Goal: Information Seeking & Learning: Learn about a topic

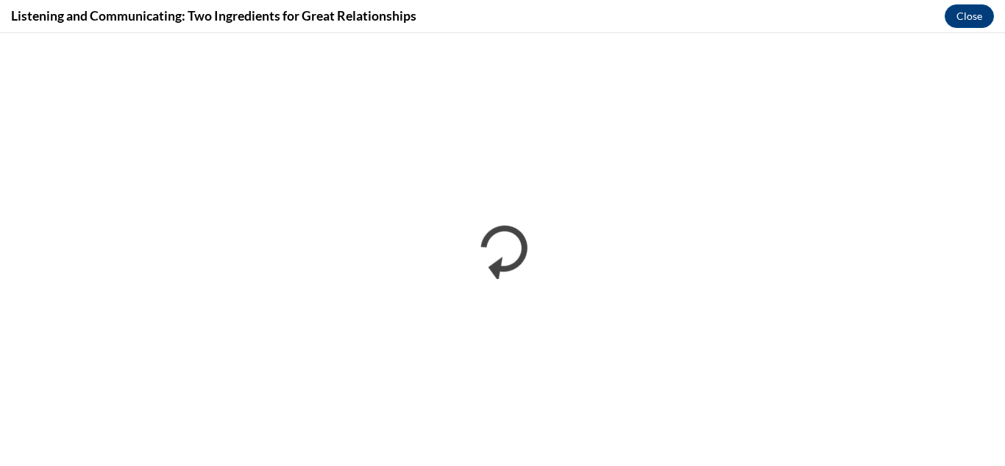
scroll to position [922, 0]
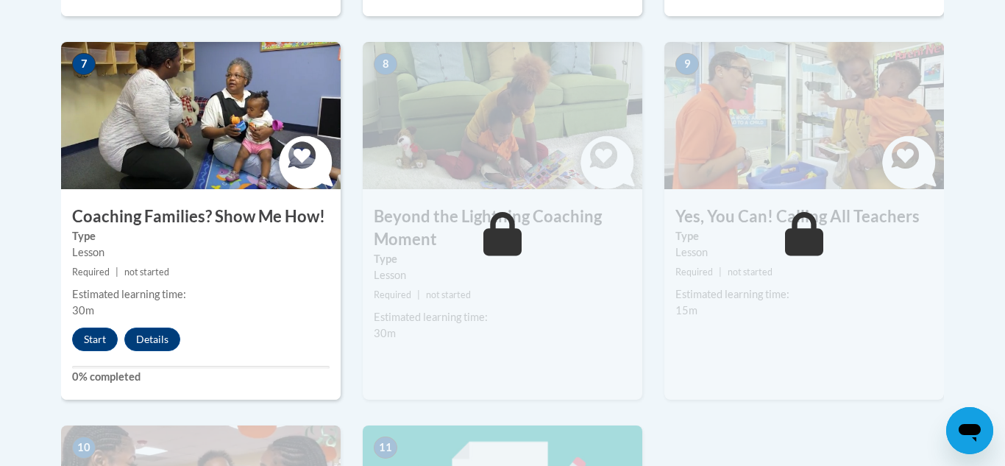
scroll to position [1295, 0]
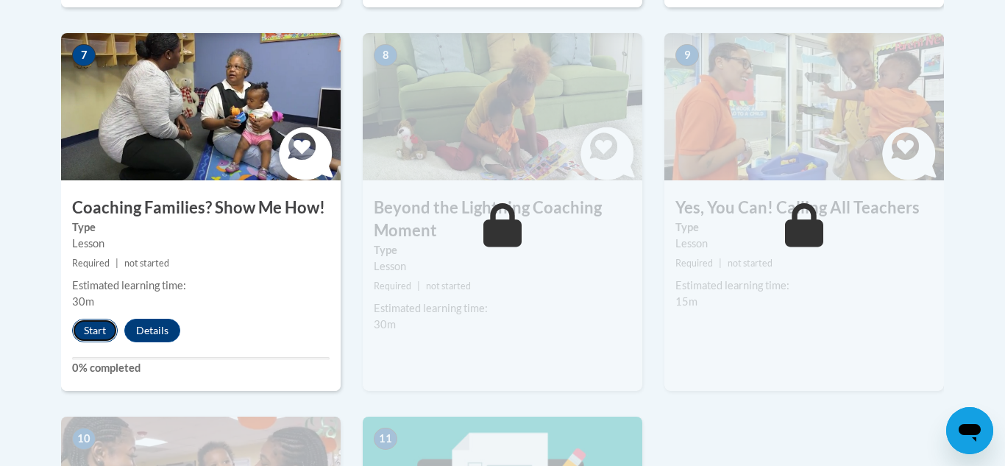
click at [93, 318] on button "Start" at bounding box center [95, 330] width 46 height 24
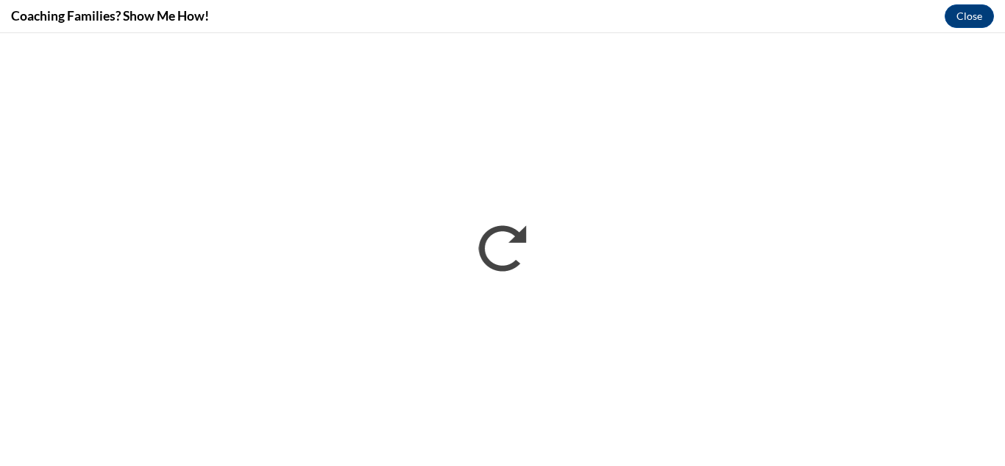
scroll to position [0, 0]
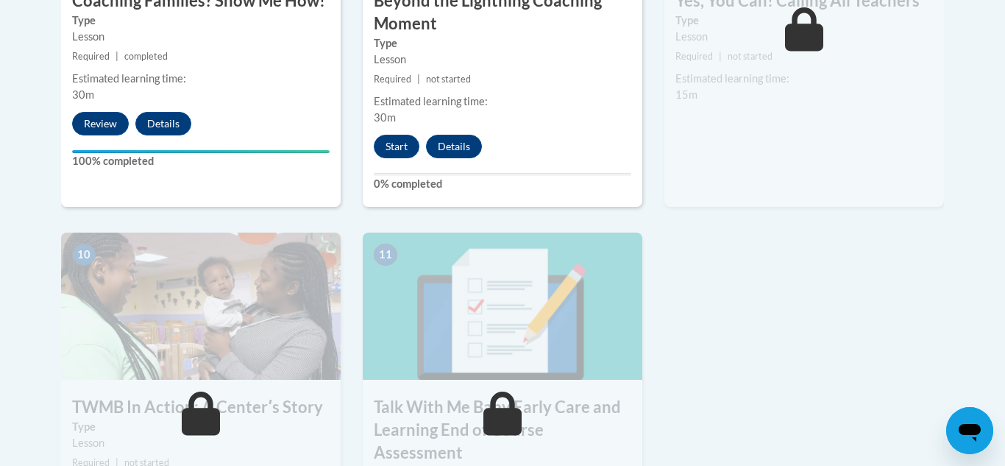
scroll to position [1508, 0]
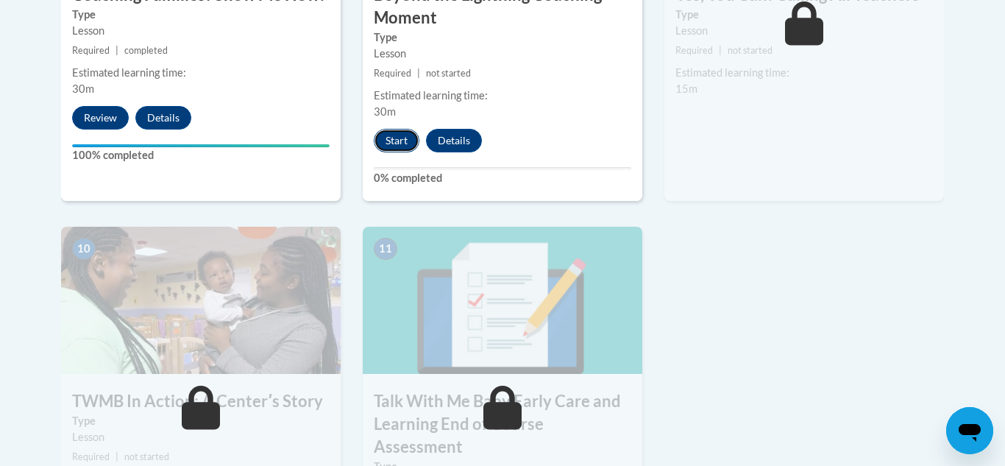
click at [406, 129] on button "Start" at bounding box center [397, 141] width 46 height 24
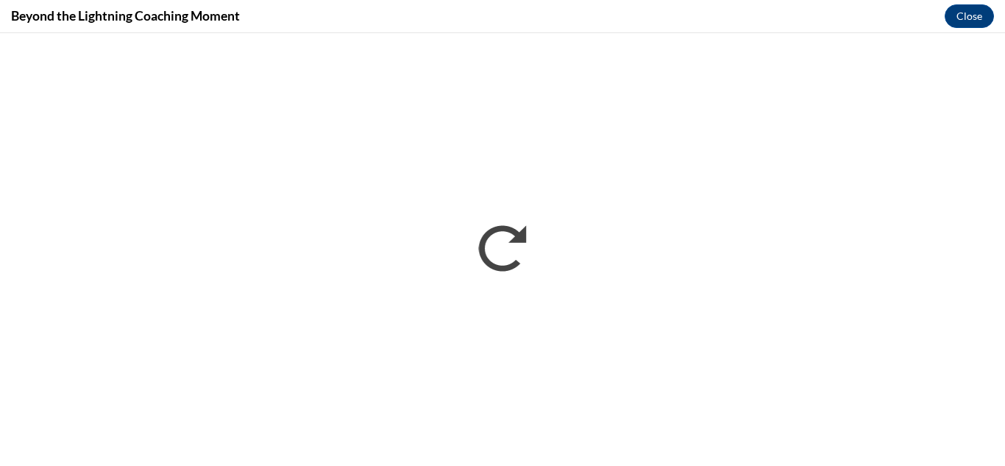
scroll to position [0, 0]
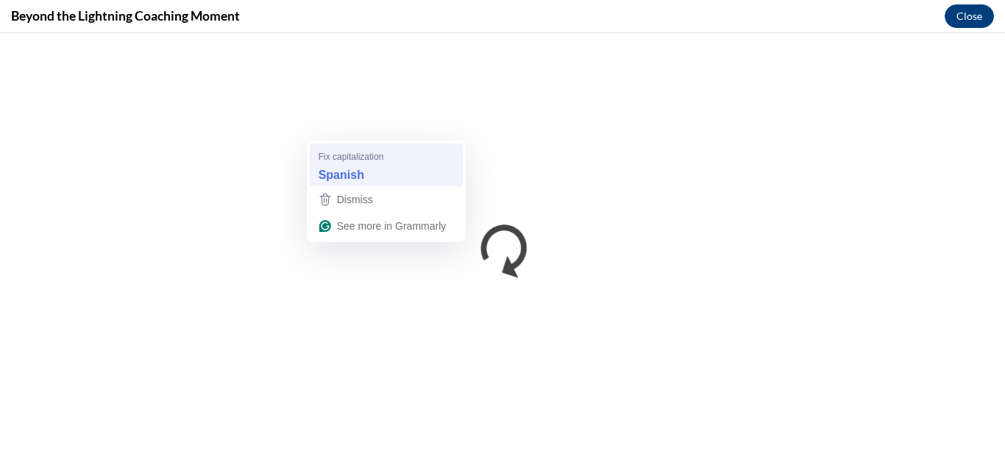
click at [335, 168] on strong "Spanish" at bounding box center [341, 174] width 46 height 16
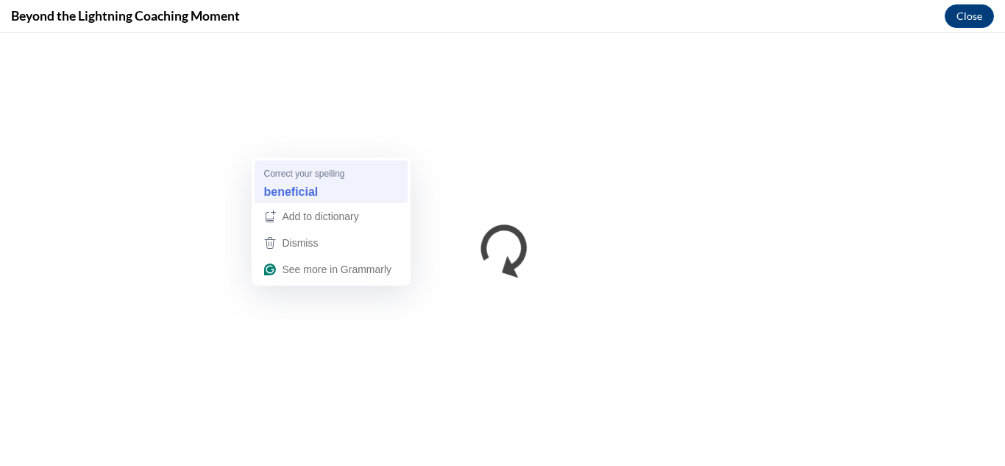
click at [323, 182] on div "beneficial" at bounding box center [330, 191] width 141 height 24
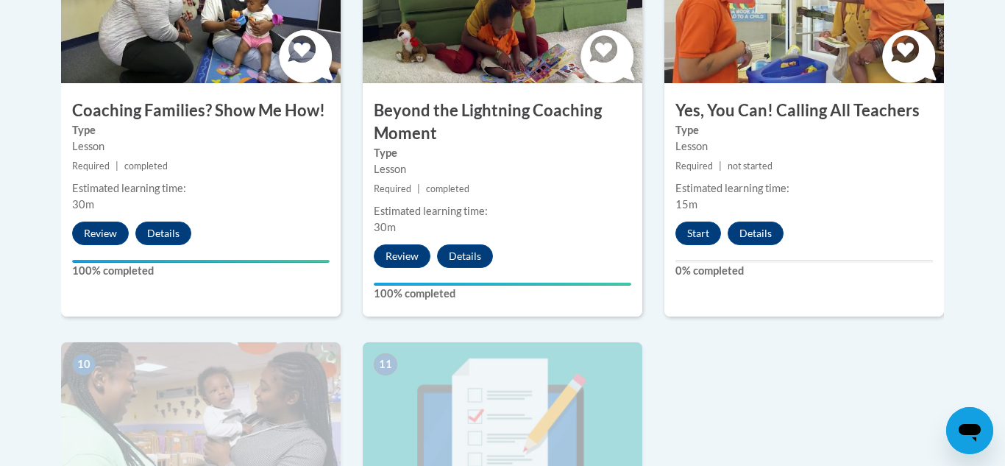
scroll to position [1393, 0]
